Goal: Task Accomplishment & Management: Manage account settings

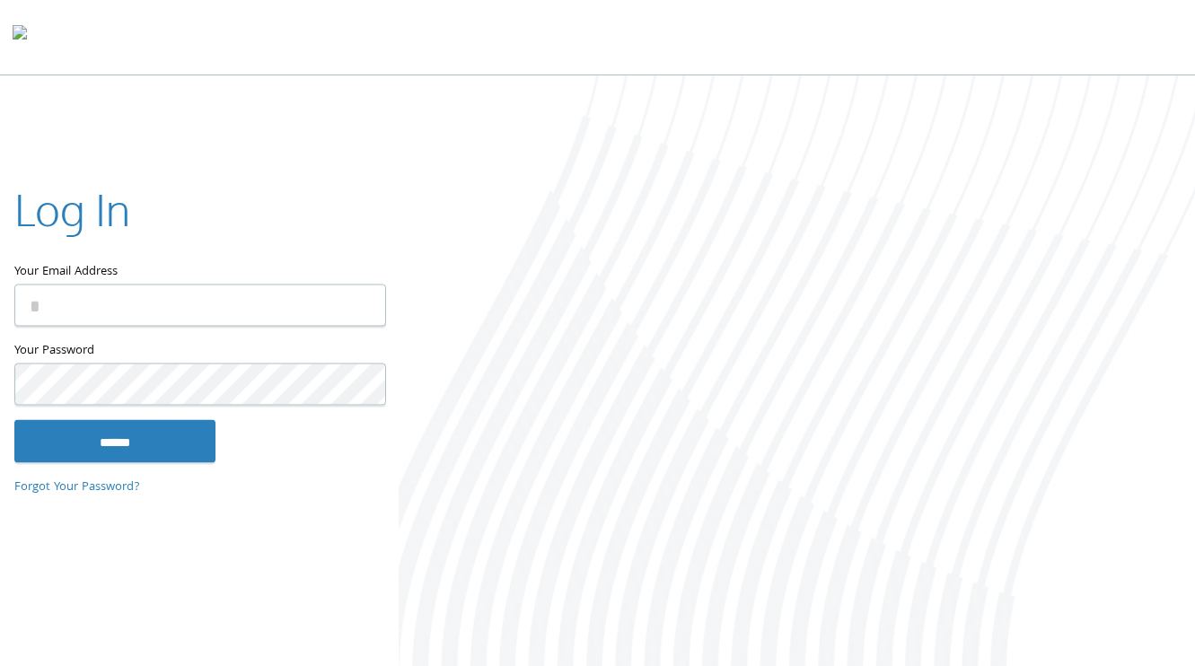
type input "**********"
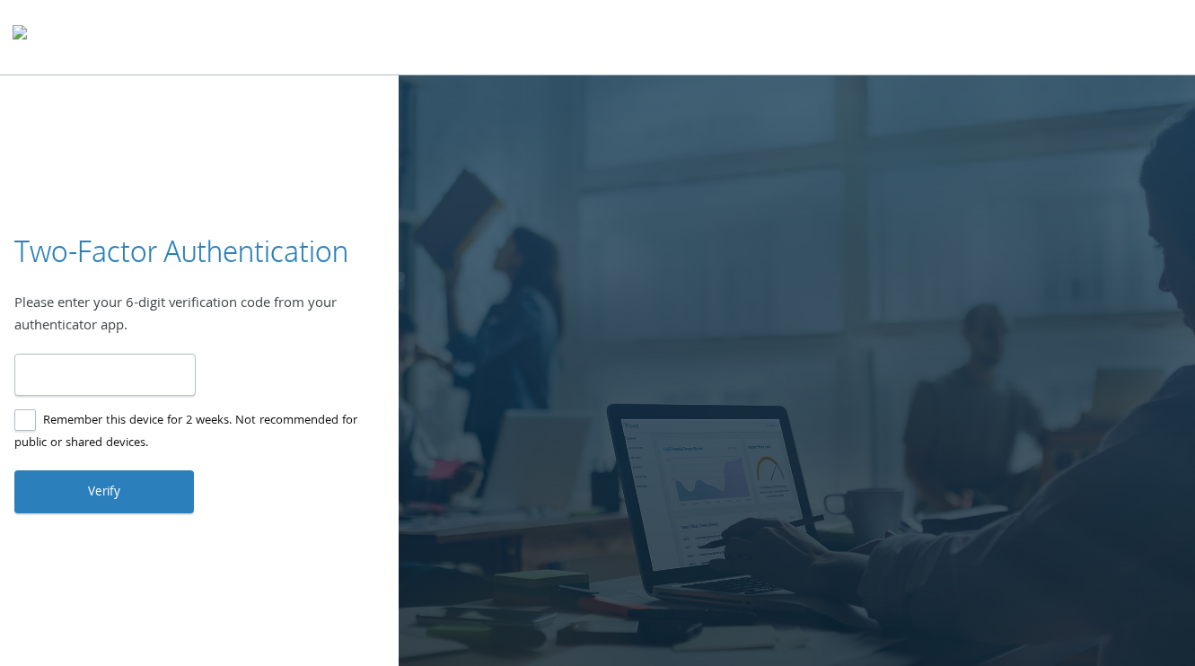
click at [152, 374] on input "number" at bounding box center [104, 375] width 181 height 42
type input "******"
click at [74, 488] on button "Verify" at bounding box center [104, 491] width 180 height 43
